Goal: Information Seeking & Learning: Learn about a topic

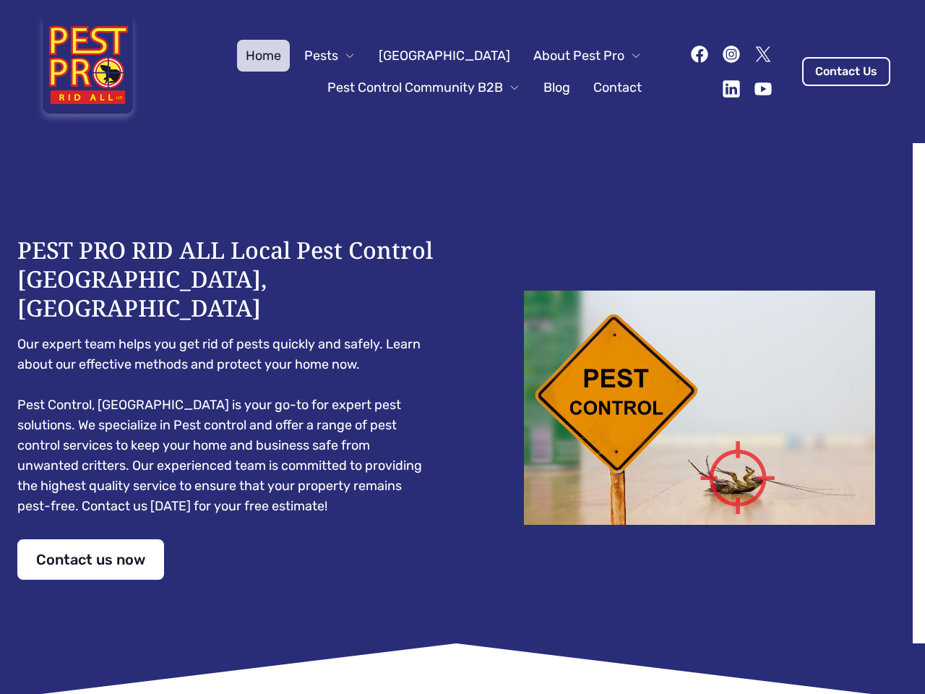
click at [462, 347] on div "PEST PRO RID ALL Local Pest Control [GEOGRAPHIC_DATA], [GEOGRAPHIC_DATA] Our ex…" at bounding box center [462, 408] width 890 height 344
click at [338, 56] on span "Pests" at bounding box center [321, 56] width 34 height 20
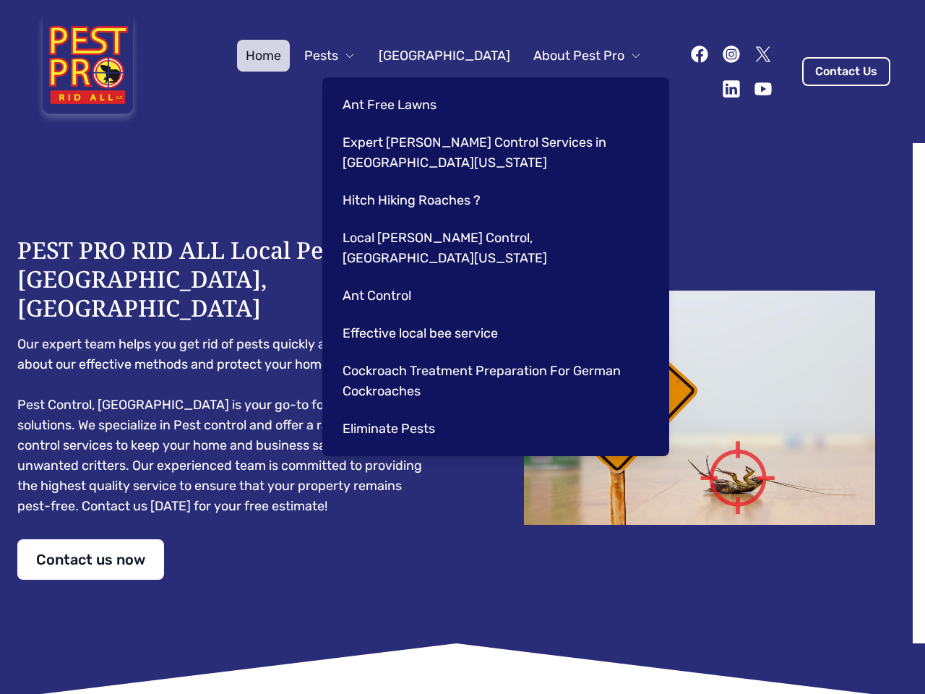
click at [572, 56] on span "About Pest Pro" at bounding box center [578, 56] width 91 height 20
click at [409, 87] on div "Ant Free Lawns Expert [PERSON_NAME] Control Services in [GEOGRAPHIC_DATA] [US_S…" at bounding box center [495, 266] width 347 height 379
